Goal: Task Accomplishment & Management: Use online tool/utility

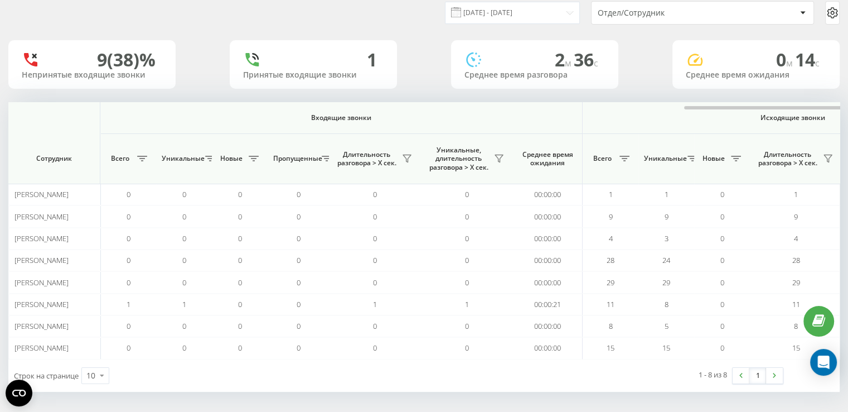
scroll to position [0, 441]
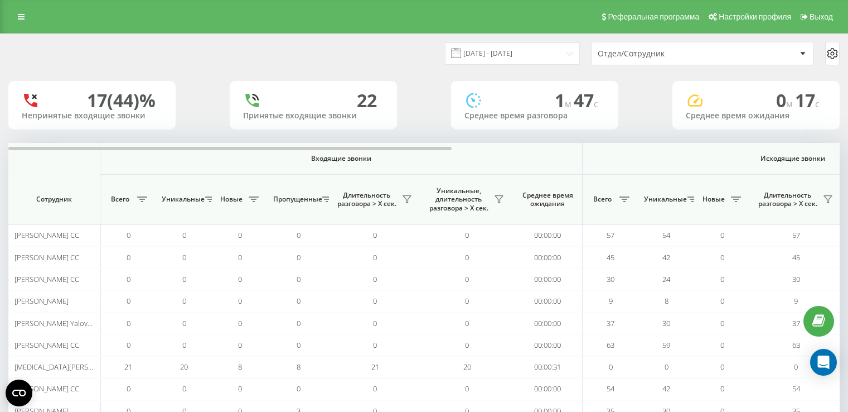
scroll to position [41, 0]
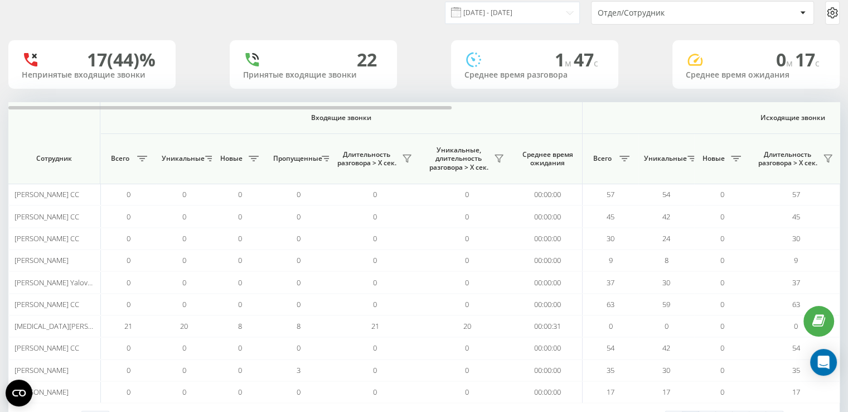
click at [662, 16] on div "Отдел/Сотрудник" at bounding box center [664, 12] width 133 height 9
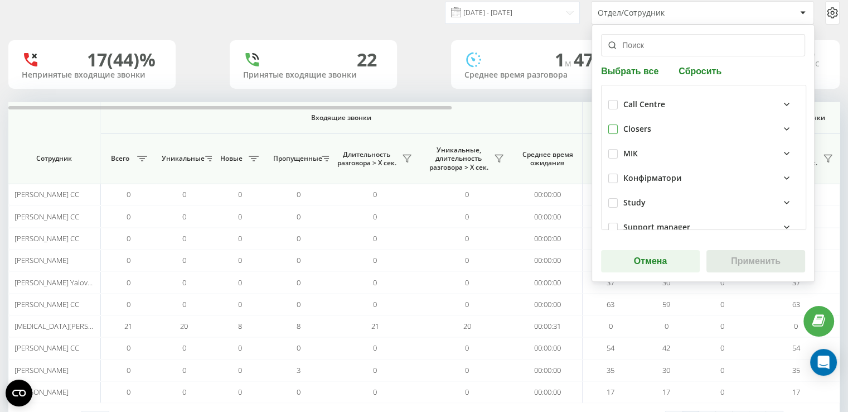
click at [610, 124] on label at bounding box center [613, 124] width 9 height 0
checkbox input "true"
click at [738, 260] on button "Применить" at bounding box center [756, 261] width 99 height 22
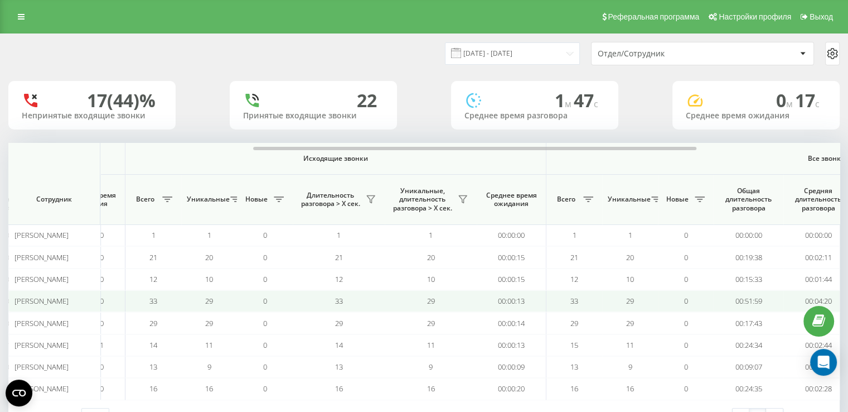
scroll to position [0, 475]
